Goal: Check status

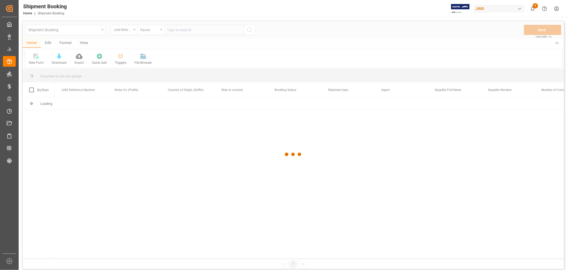
click at [162, 33] on div at bounding box center [293, 154] width 541 height 267
click at [177, 31] on div at bounding box center [293, 154] width 541 height 267
click at [177, 29] on div at bounding box center [293, 154] width 541 height 267
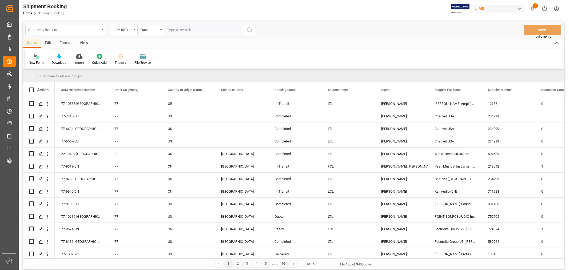
click at [175, 29] on input "text" at bounding box center [204, 30] width 80 height 10
type input "77-10052-SE"
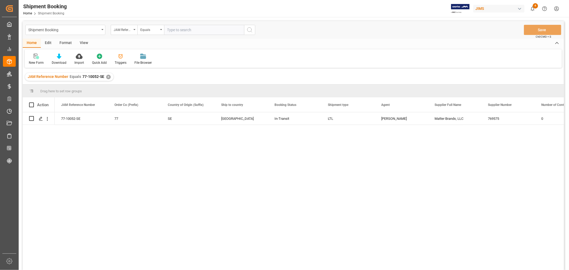
click at [83, 43] on div "View" at bounding box center [84, 43] width 16 height 9
click at [30, 60] on div "Default" at bounding box center [34, 62] width 10 height 5
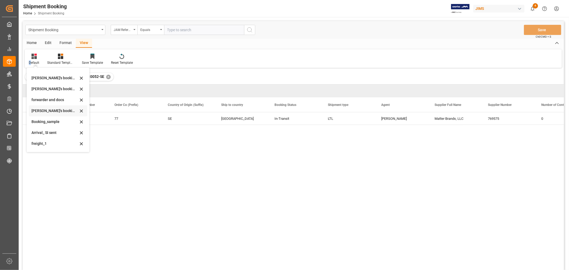
scroll to position [51, 0]
click at [43, 141] on div "booking_5" at bounding box center [58, 144] width 58 height 11
